Goal: Check status: Check status

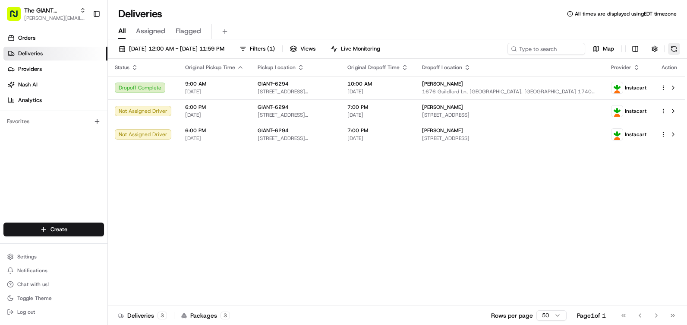
click at [676, 47] on button at bounding box center [674, 49] width 12 height 12
click at [676, 50] on button at bounding box center [674, 49] width 12 height 12
click at [674, 48] on button at bounding box center [674, 49] width 12 height 12
click at [673, 48] on button at bounding box center [674, 49] width 12 height 12
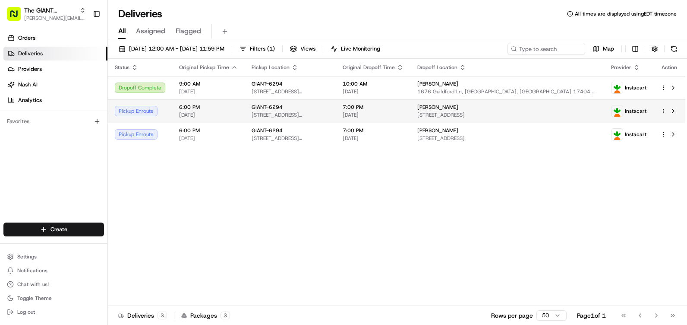
click at [170, 112] on td "Pickup Enroute" at bounding box center [140, 110] width 64 height 23
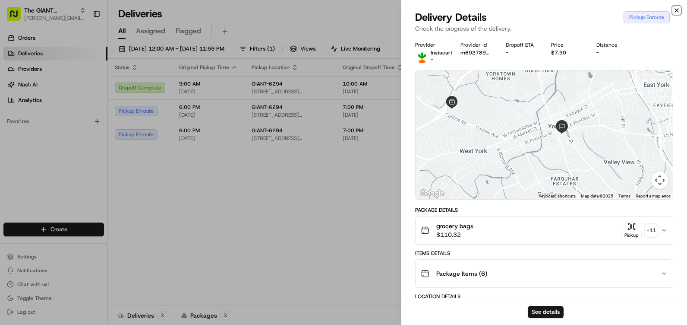
click at [678, 9] on icon "button" at bounding box center [676, 10] width 3 height 3
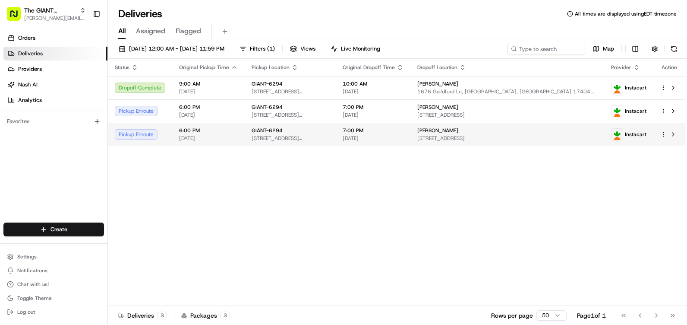
click at [265, 135] on span "[STREET_ADDRESS][PERSON_NAME]" at bounding box center [290, 138] width 77 height 7
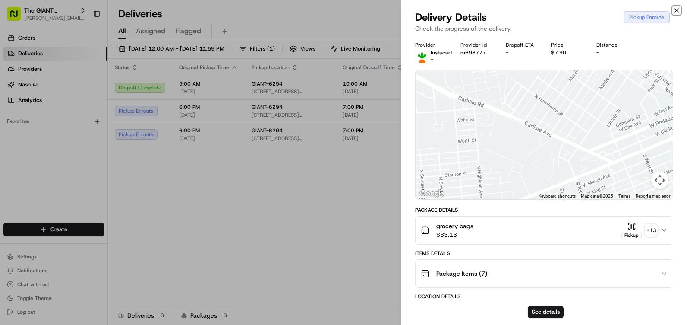
click at [677, 7] on icon "button" at bounding box center [676, 10] width 7 height 7
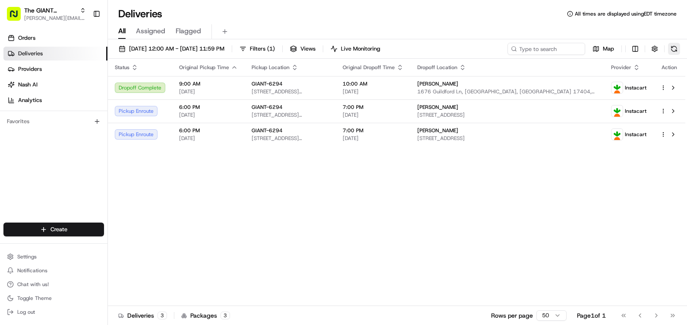
click at [671, 47] on button at bounding box center [674, 49] width 12 height 12
click at [336, 127] on td "GIANT-6294 [STREET_ADDRESS][PERSON_NAME]" at bounding box center [290, 134] width 91 height 23
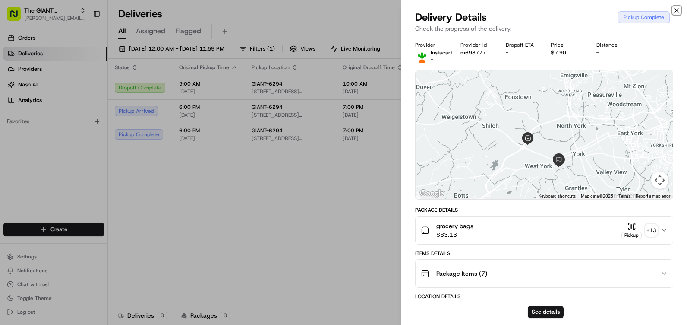
click at [678, 10] on icon "button" at bounding box center [676, 10] width 7 height 7
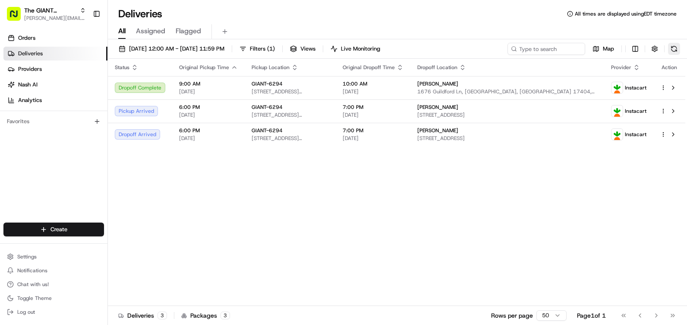
click at [678, 46] on button at bounding box center [674, 49] width 12 height 12
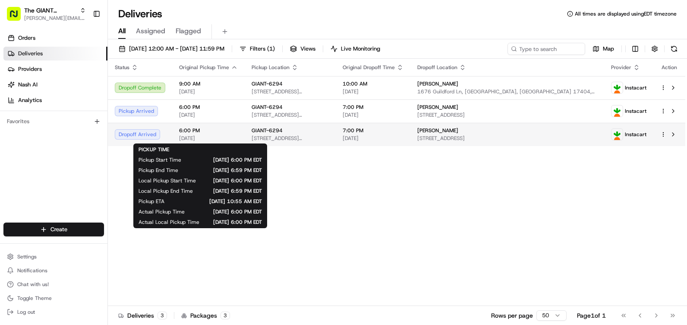
click at [231, 135] on span "[DATE]" at bounding box center [208, 138] width 59 height 7
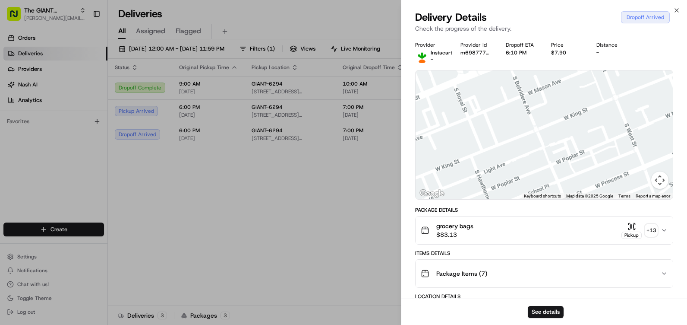
drag, startPoint x: 581, startPoint y: 110, endPoint x: 565, endPoint y: 53, distance: 59.0
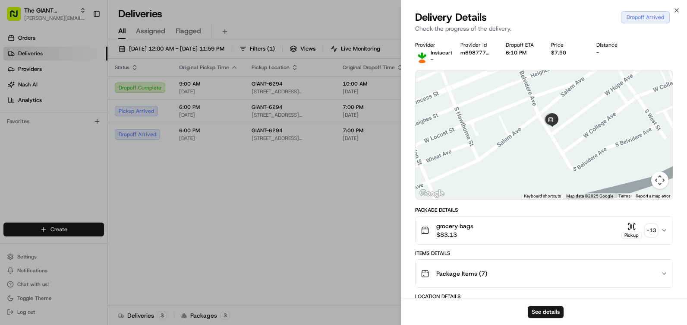
drag, startPoint x: 548, startPoint y: 100, endPoint x: 560, endPoint y: 143, distance: 45.2
click at [560, 143] on div at bounding box center [544, 134] width 257 height 129
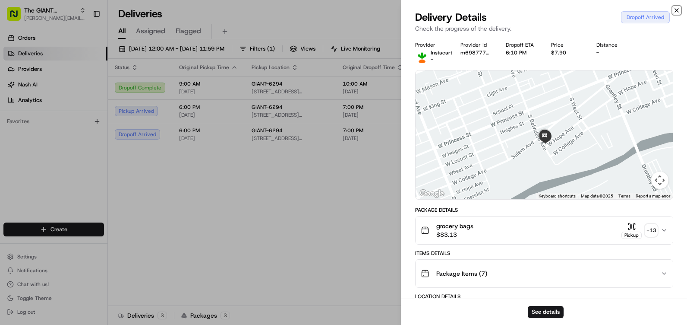
click at [677, 9] on icon "button" at bounding box center [676, 10] width 7 height 7
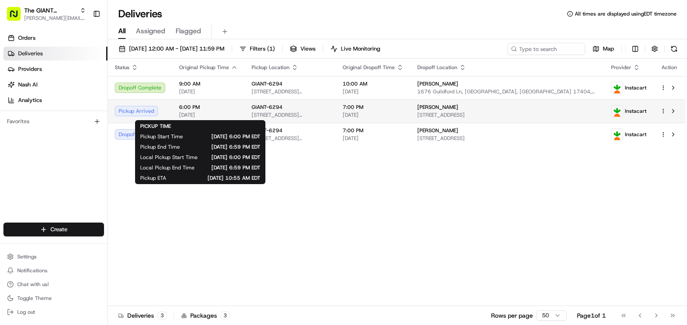
click at [213, 115] on span "[DATE]" at bounding box center [208, 114] width 59 height 7
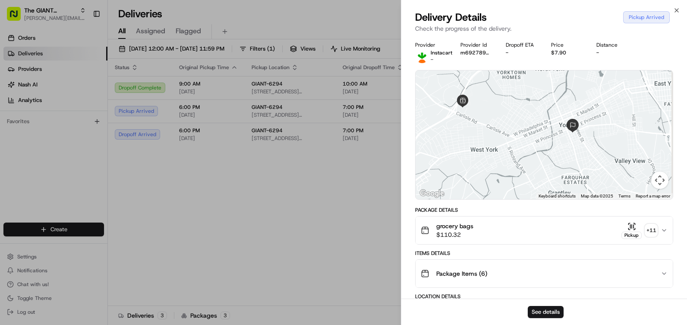
drag, startPoint x: 560, startPoint y: 147, endPoint x: 502, endPoint y: 109, distance: 69.4
click at [502, 108] on div at bounding box center [544, 134] width 257 height 129
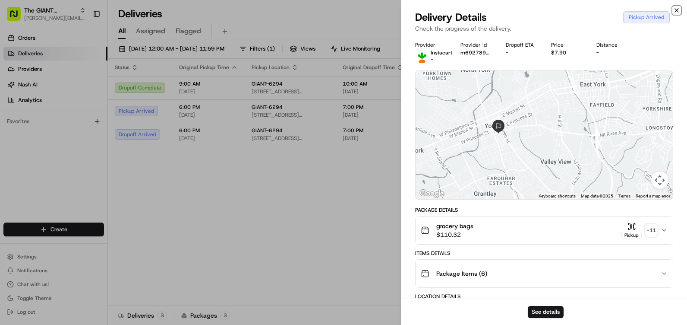
click at [677, 9] on icon "button" at bounding box center [676, 10] width 7 height 7
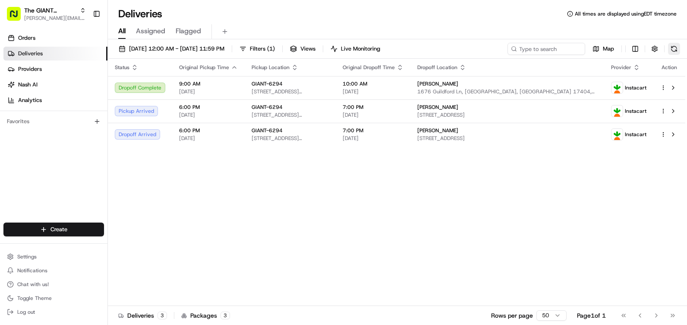
click at [670, 51] on button at bounding box center [674, 49] width 12 height 12
click at [678, 47] on button at bounding box center [674, 49] width 12 height 12
